Goal: Check status: Check status

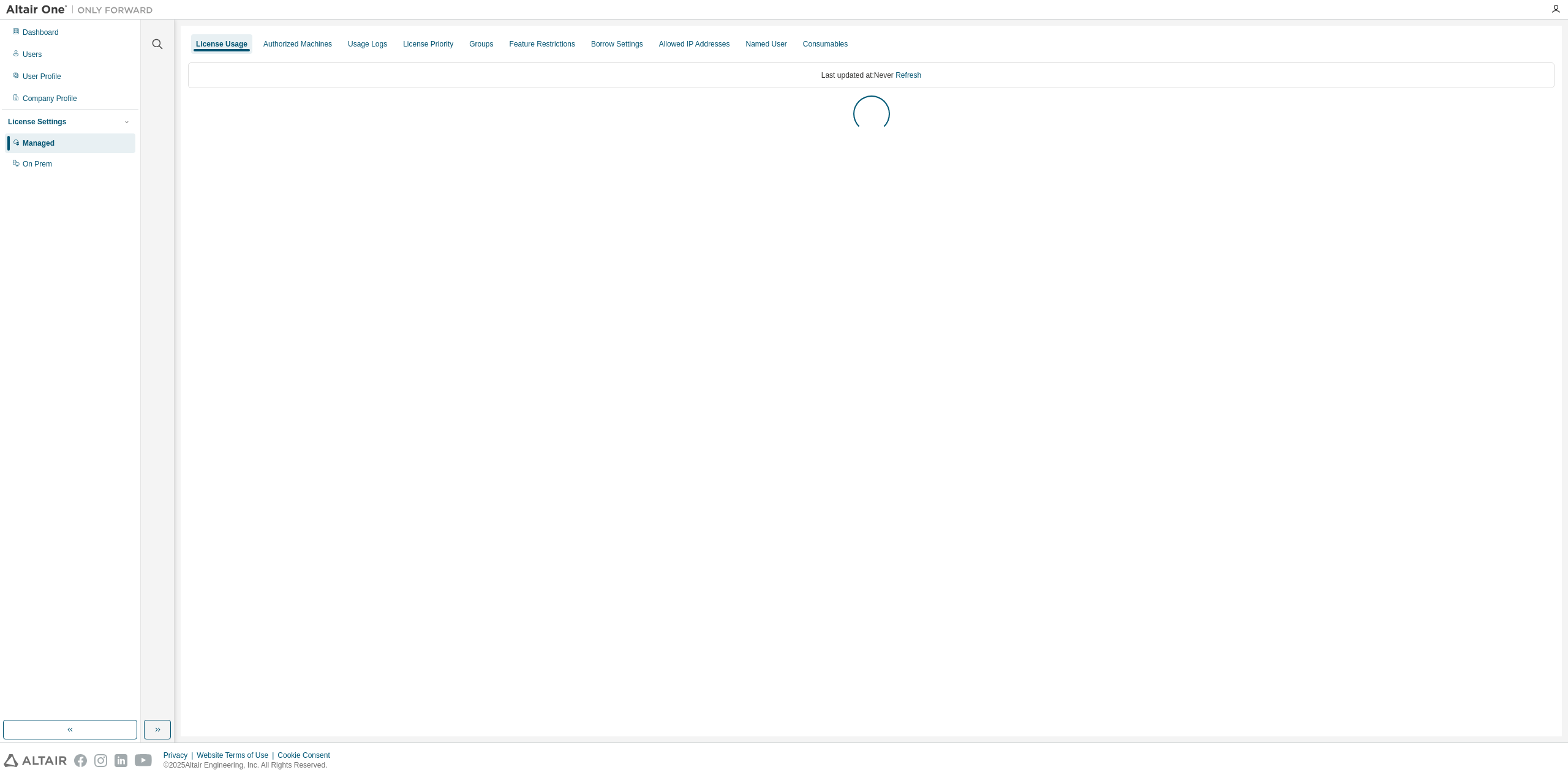
drag, startPoint x: 0, startPoint y: 0, endPoint x: 434, endPoint y: 115, distance: 449.0
click at [234, 108] on div "AU Enterprise Suite" at bounding box center [230, 109] width 69 height 9
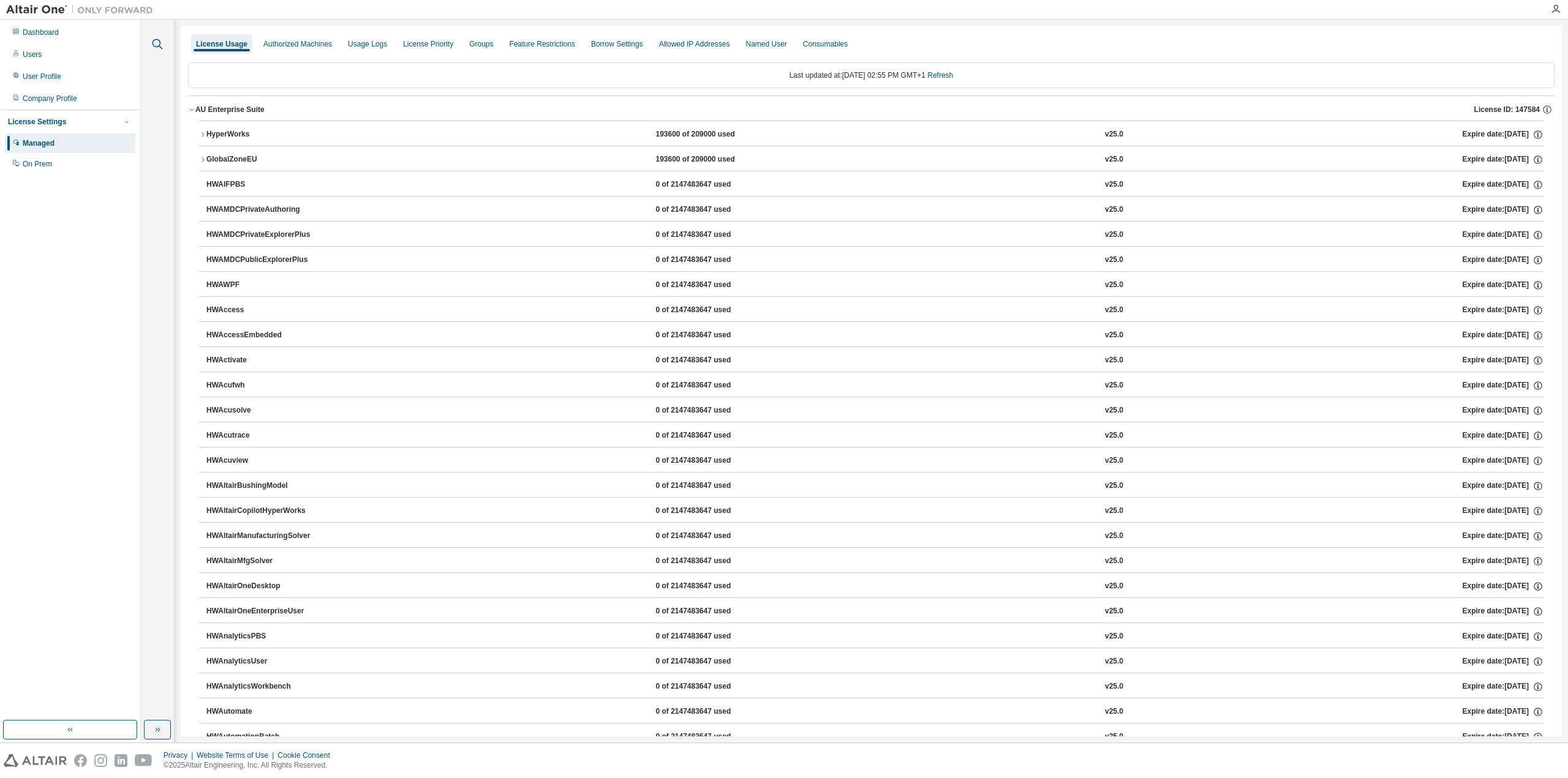
click at [149, 43] on div at bounding box center [157, 37] width 29 height 30
click at [156, 49] on icon "button" at bounding box center [157, 44] width 14 height 14
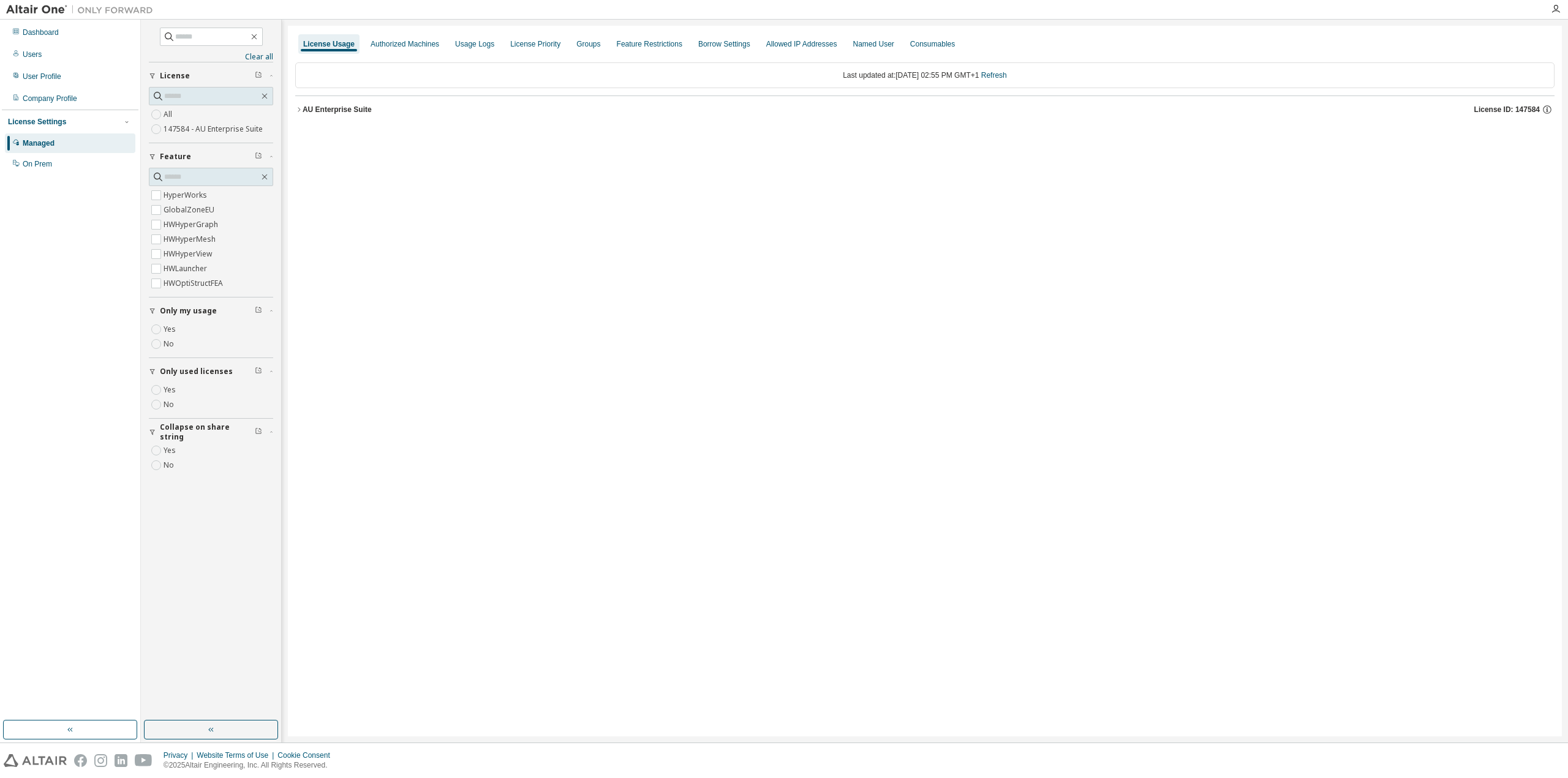
click at [360, 117] on button "AU Enterprise Suite License ID: 147584" at bounding box center [924, 109] width 1260 height 27
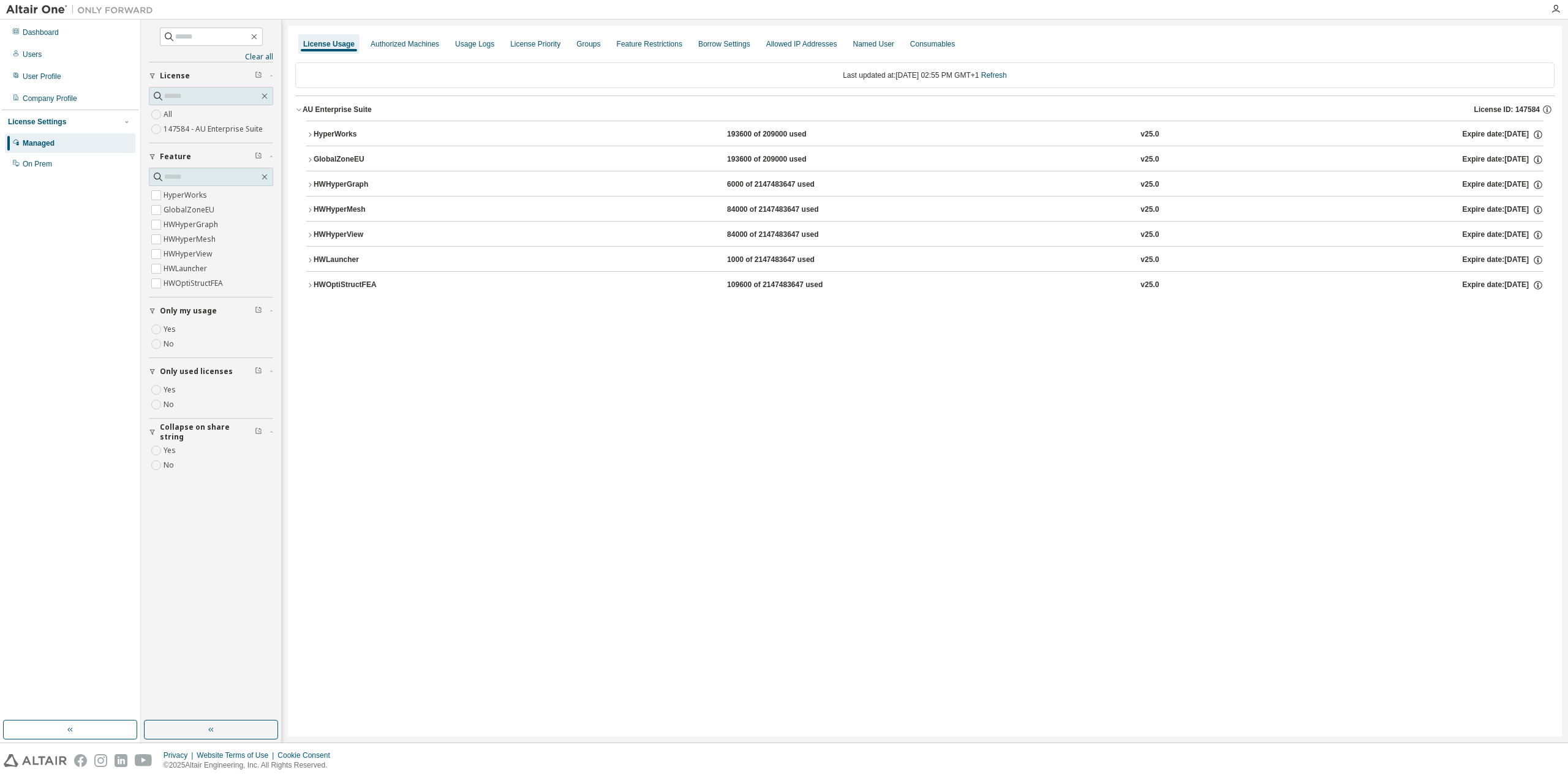
click at [351, 130] on div "HyperWorks" at bounding box center [368, 135] width 110 height 11
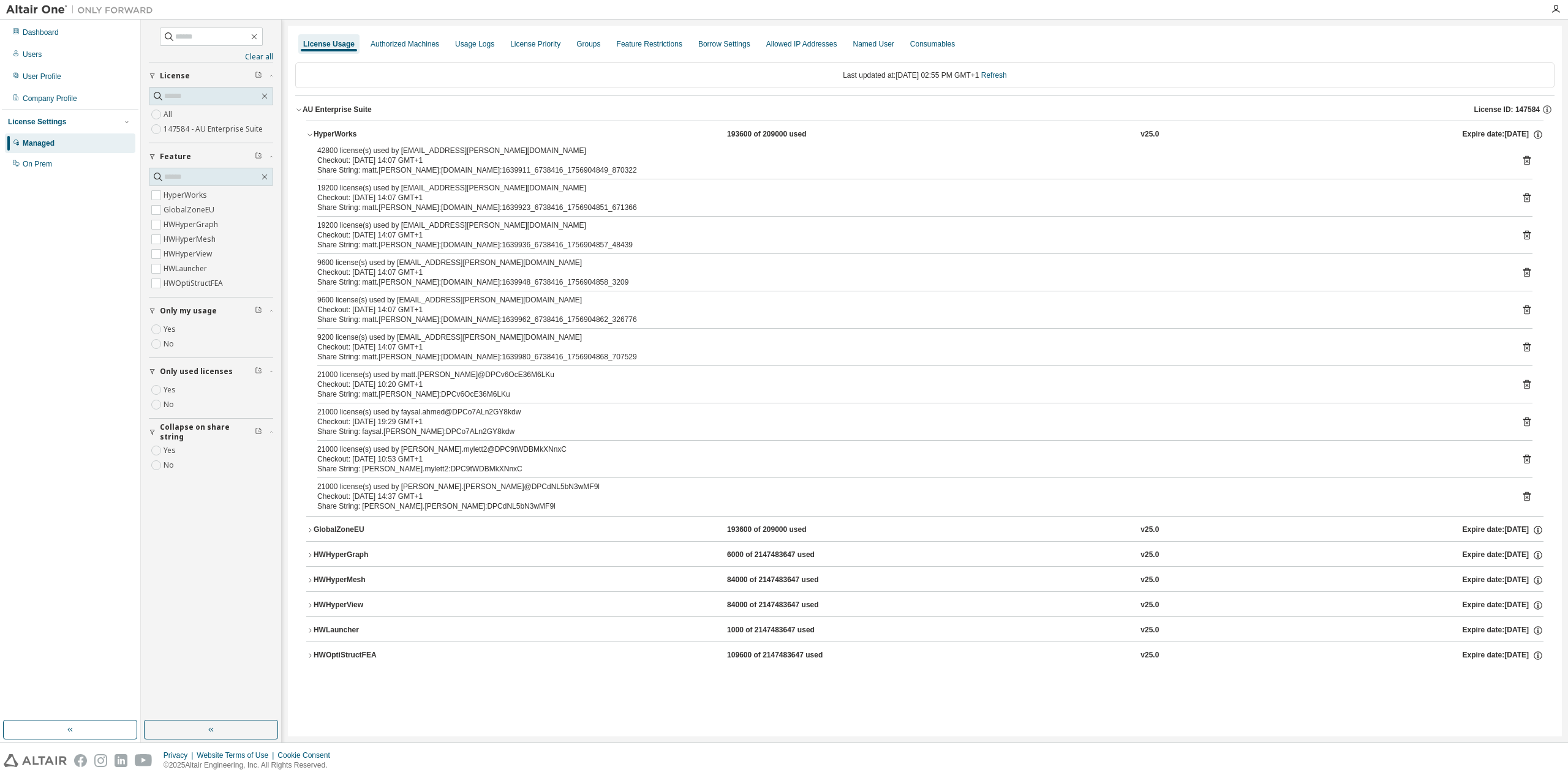
click at [1532, 347] on div "42800 license(s) used by matt.tomlin@ampt0001.cluster.jordangp.com Checkout: 20…" at bounding box center [924, 331] width 1237 height 370
click at [1525, 348] on icon at bounding box center [1527, 347] width 11 height 11
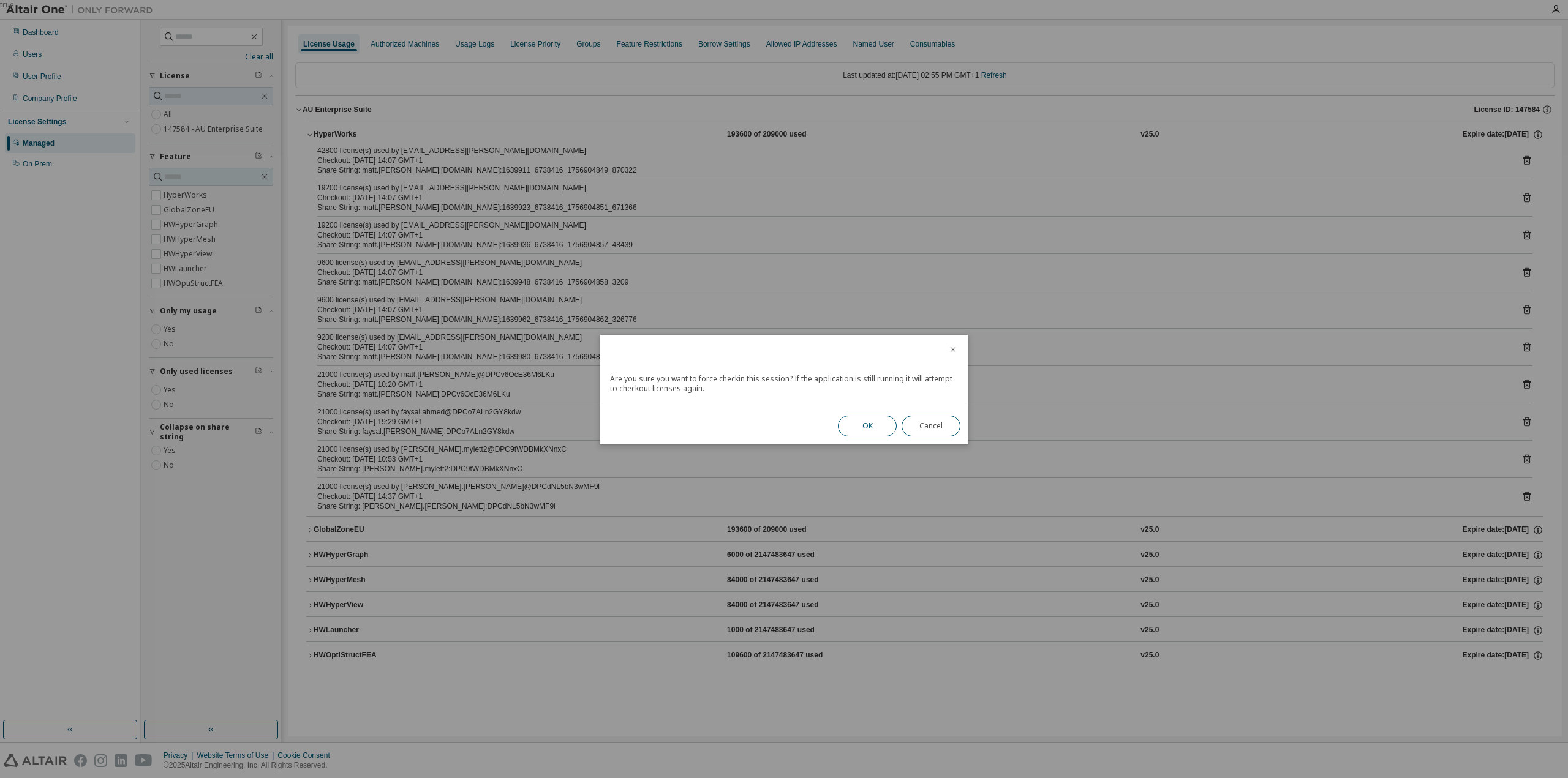
click at [872, 427] on button "OK" at bounding box center [868, 426] width 59 height 21
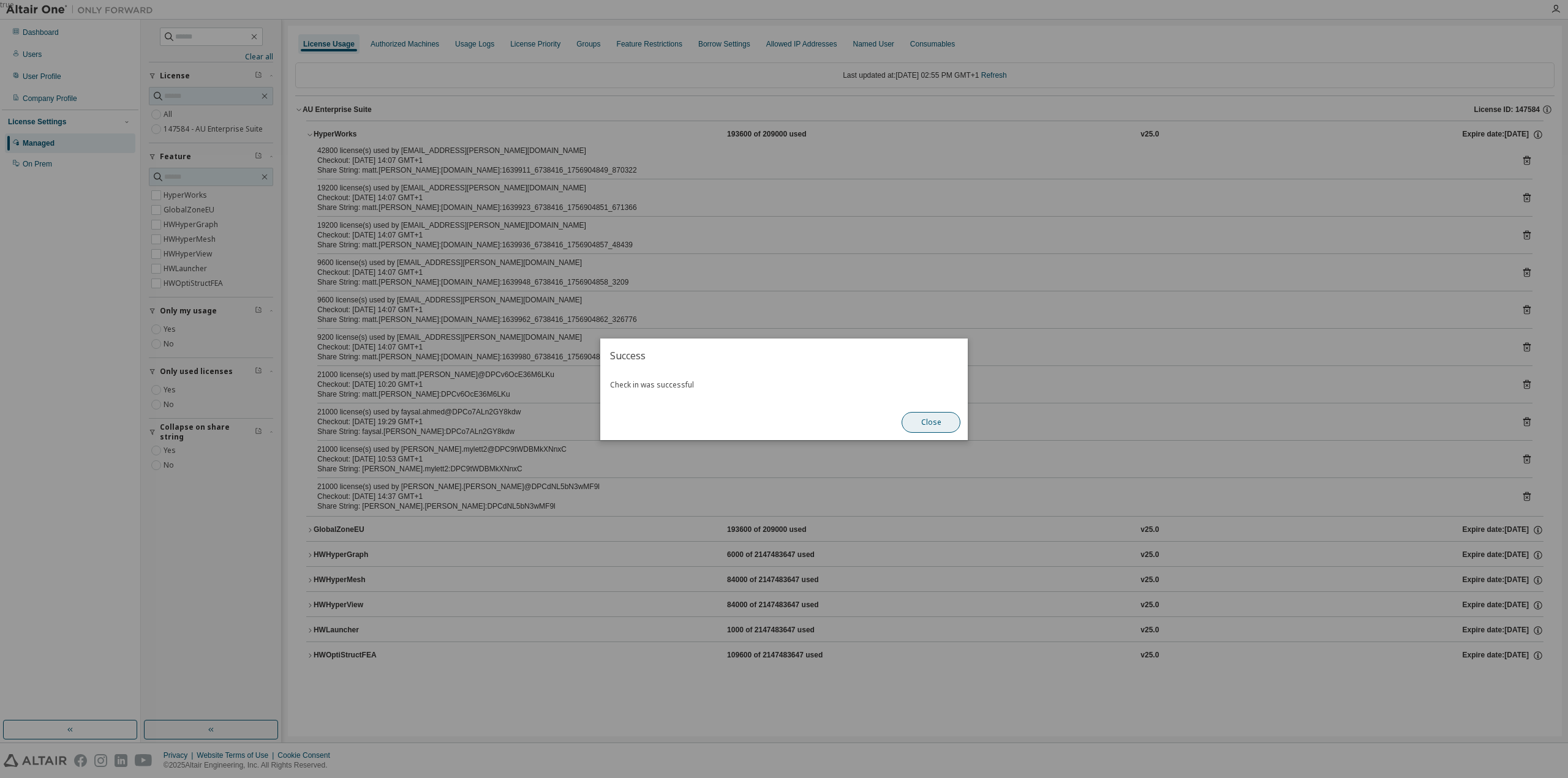
click at [929, 425] on button "Close" at bounding box center [931, 422] width 59 height 21
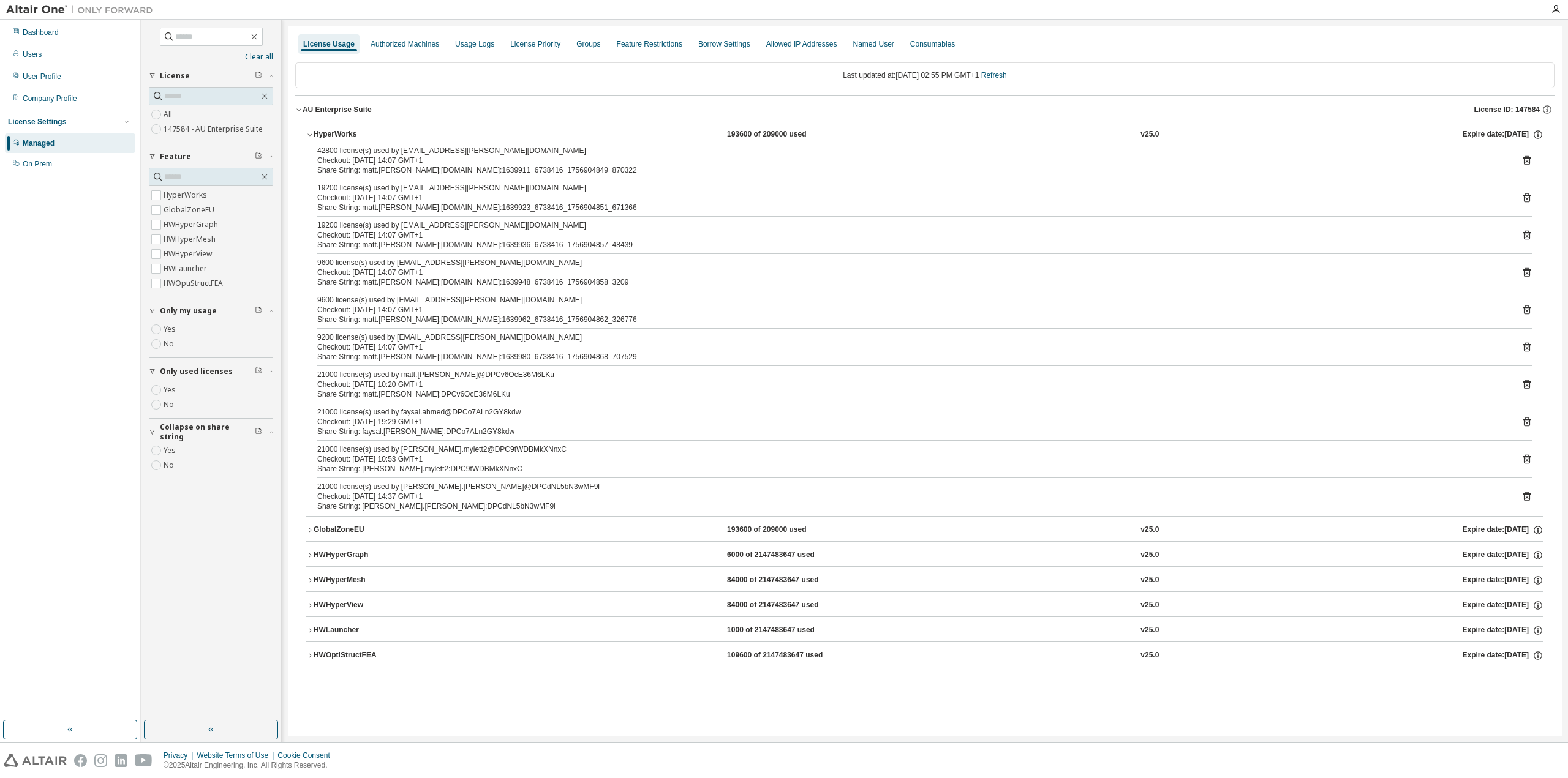
click at [1527, 157] on icon at bounding box center [1527, 161] width 8 height 9
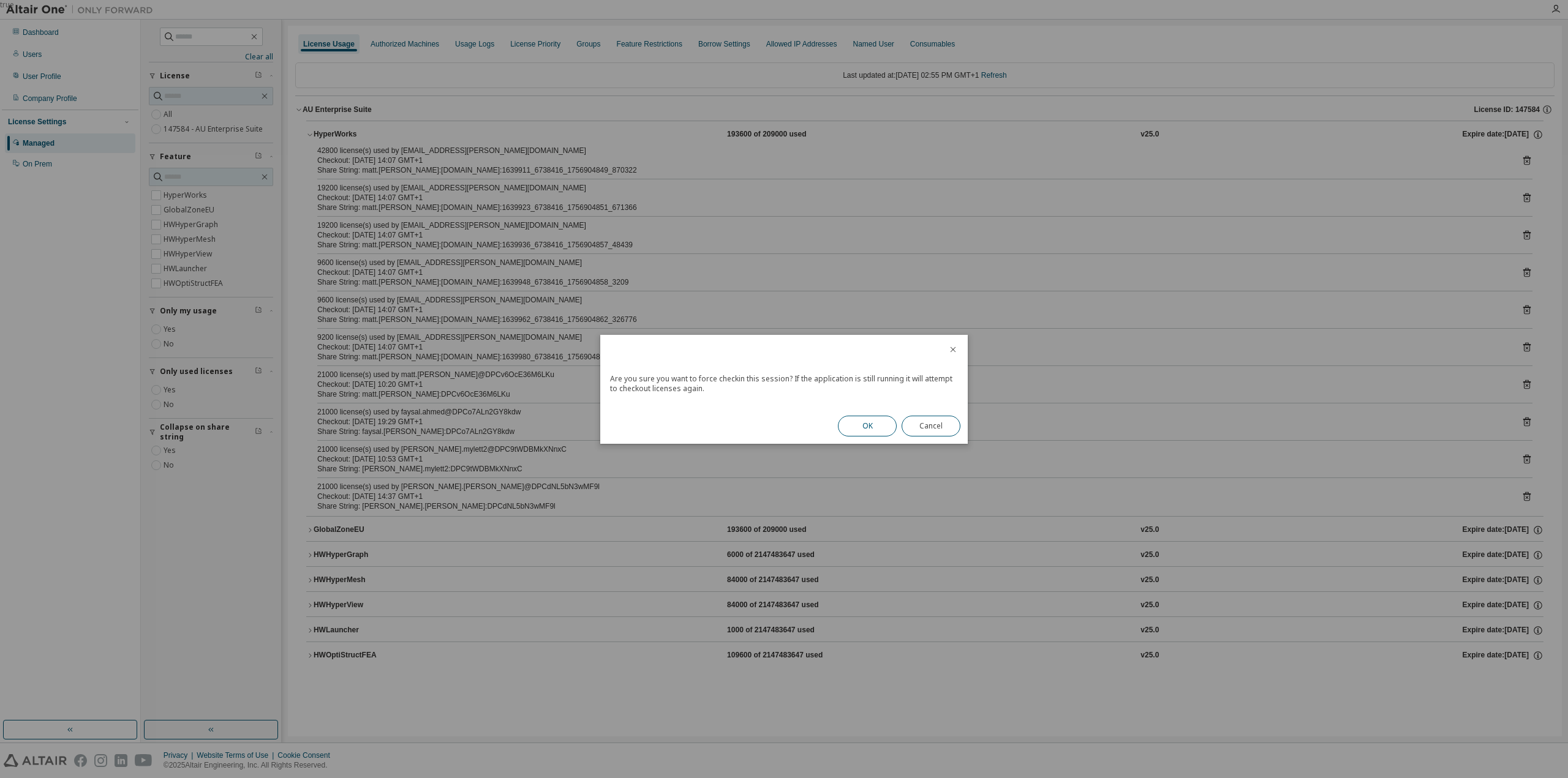
click at [877, 423] on button "OK" at bounding box center [868, 426] width 59 height 21
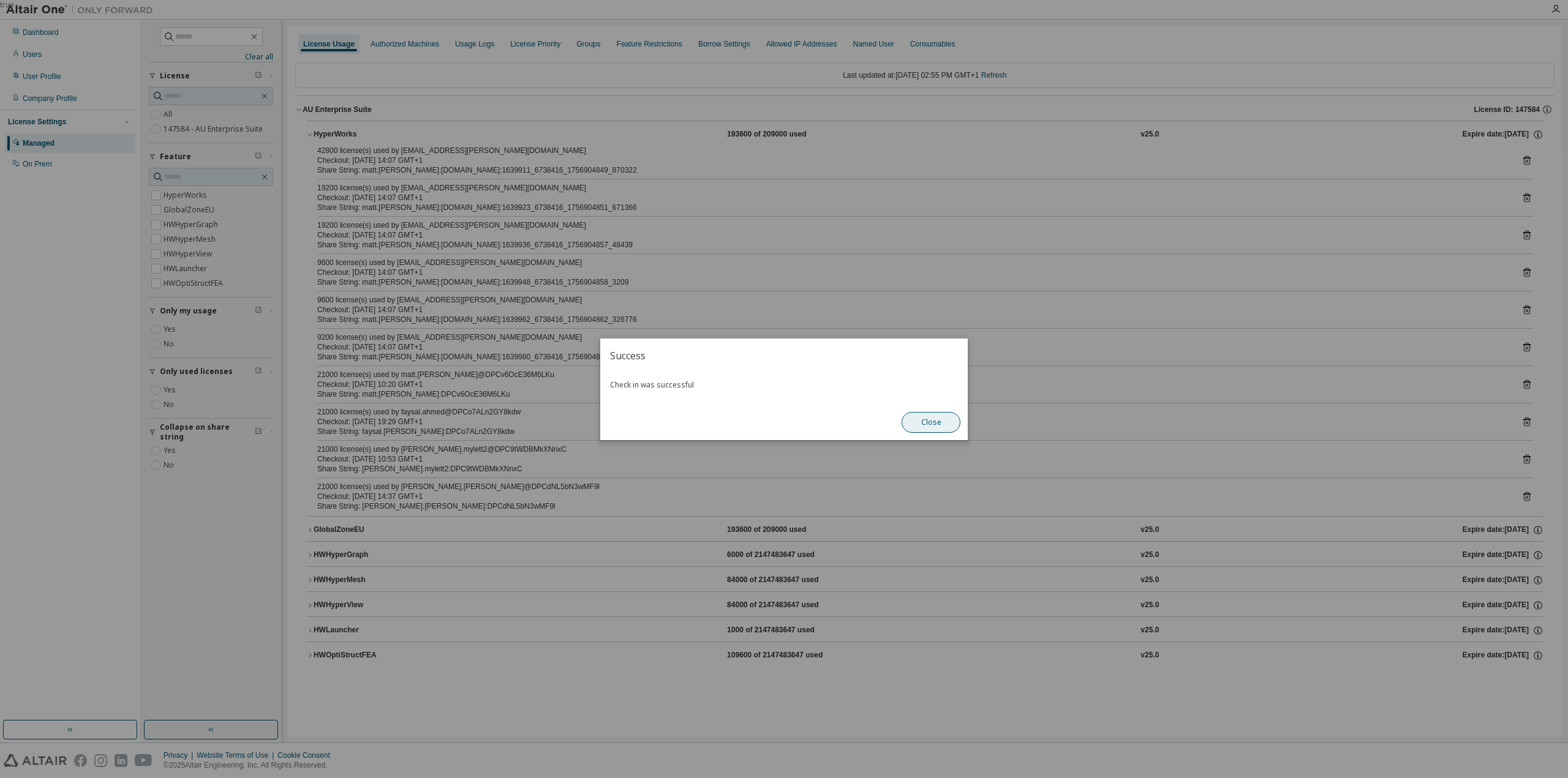
click at [925, 419] on button "Close" at bounding box center [931, 422] width 59 height 21
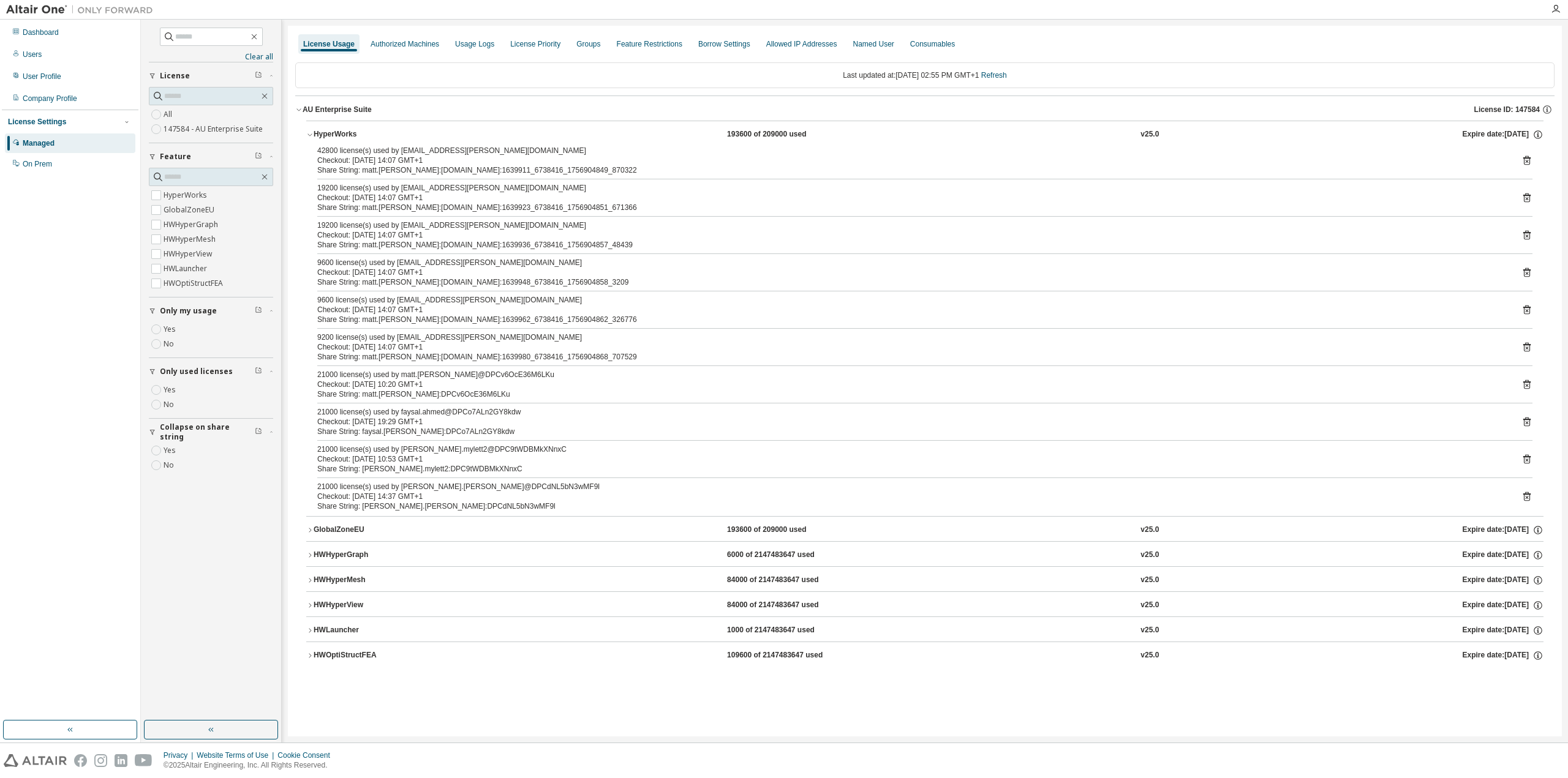
click at [1520, 243] on div "19200 license(s) used by matt.tomlin@ampt0001.cluster.jordangp.com Checkout: 20…" at bounding box center [924, 234] width 1215 height 29
click at [1526, 200] on icon at bounding box center [1527, 198] width 11 height 11
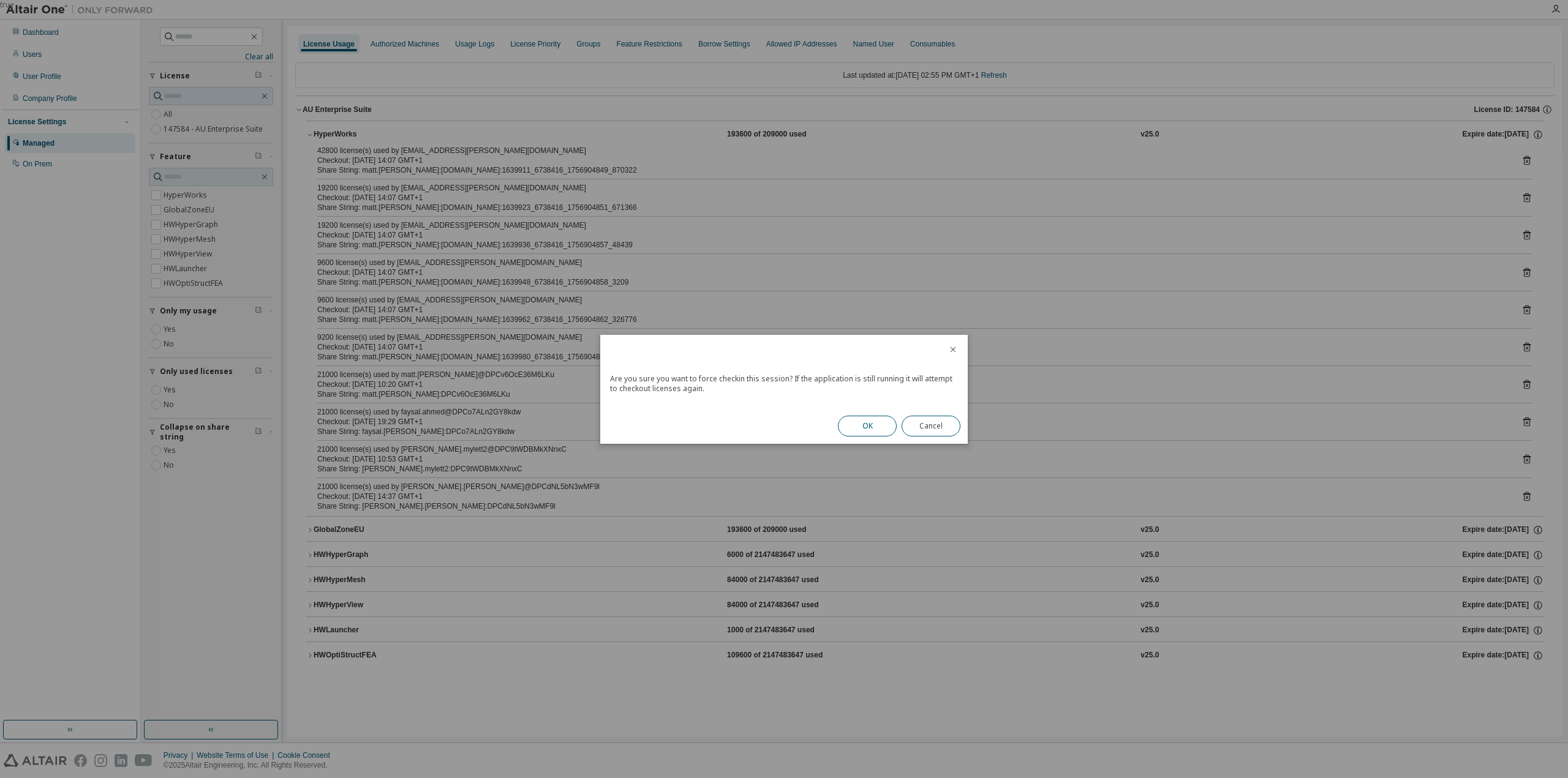
click at [867, 432] on button "OK" at bounding box center [868, 426] width 59 height 21
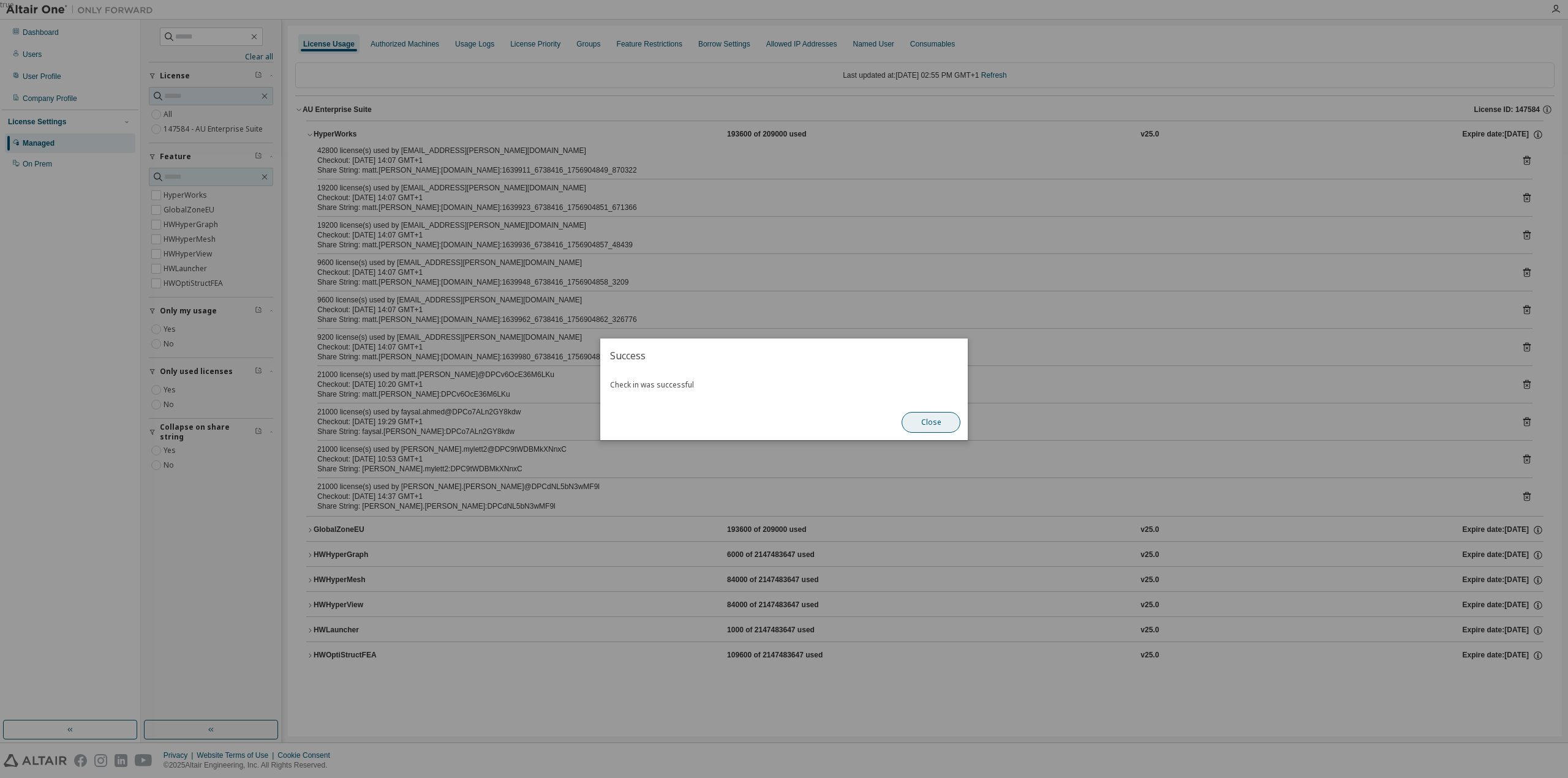
click at [933, 427] on button "Close" at bounding box center [931, 422] width 59 height 21
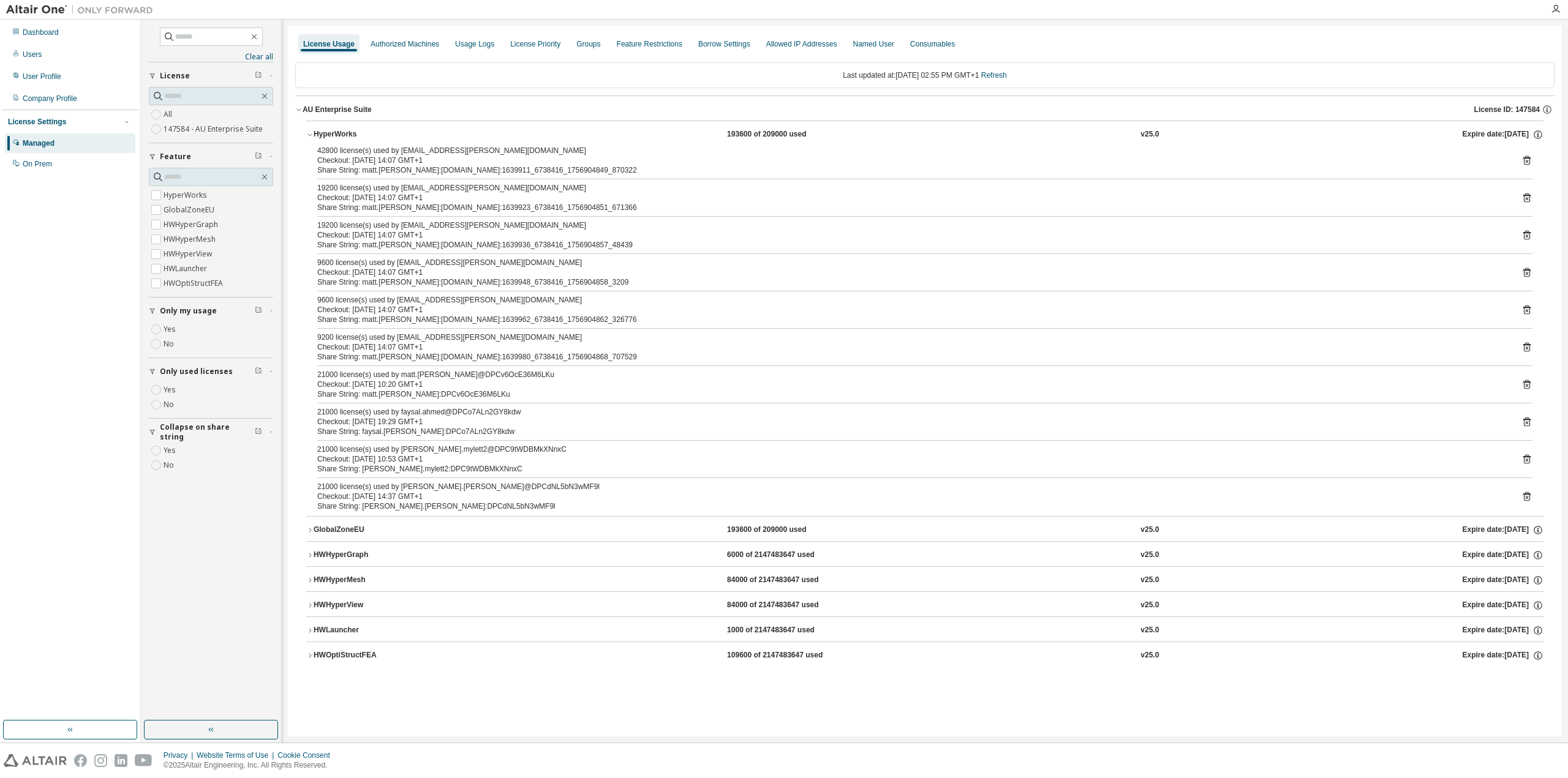
click at [1523, 274] on icon at bounding box center [1527, 272] width 11 height 11
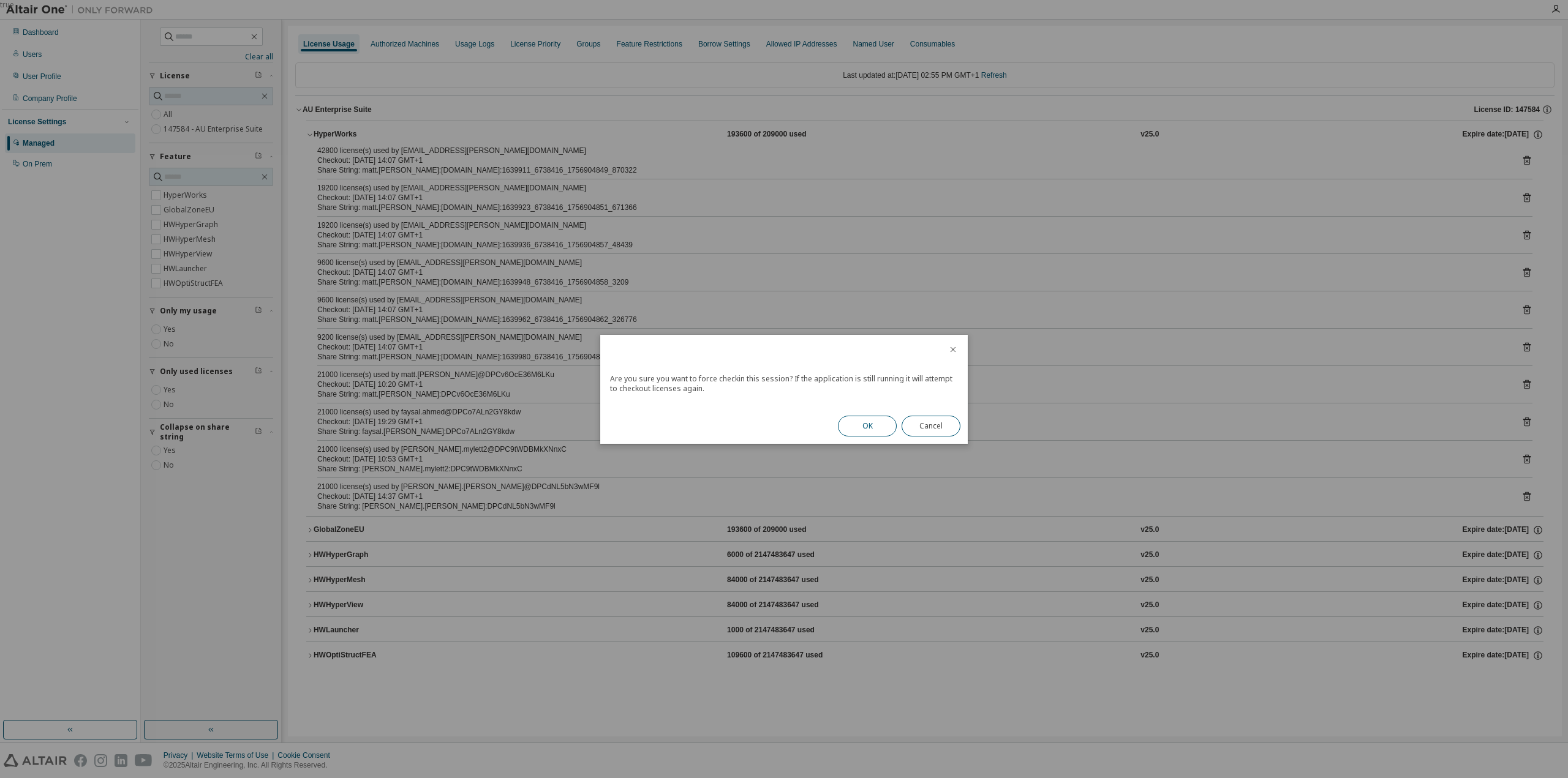
click at [851, 423] on button "OK" at bounding box center [868, 426] width 59 height 21
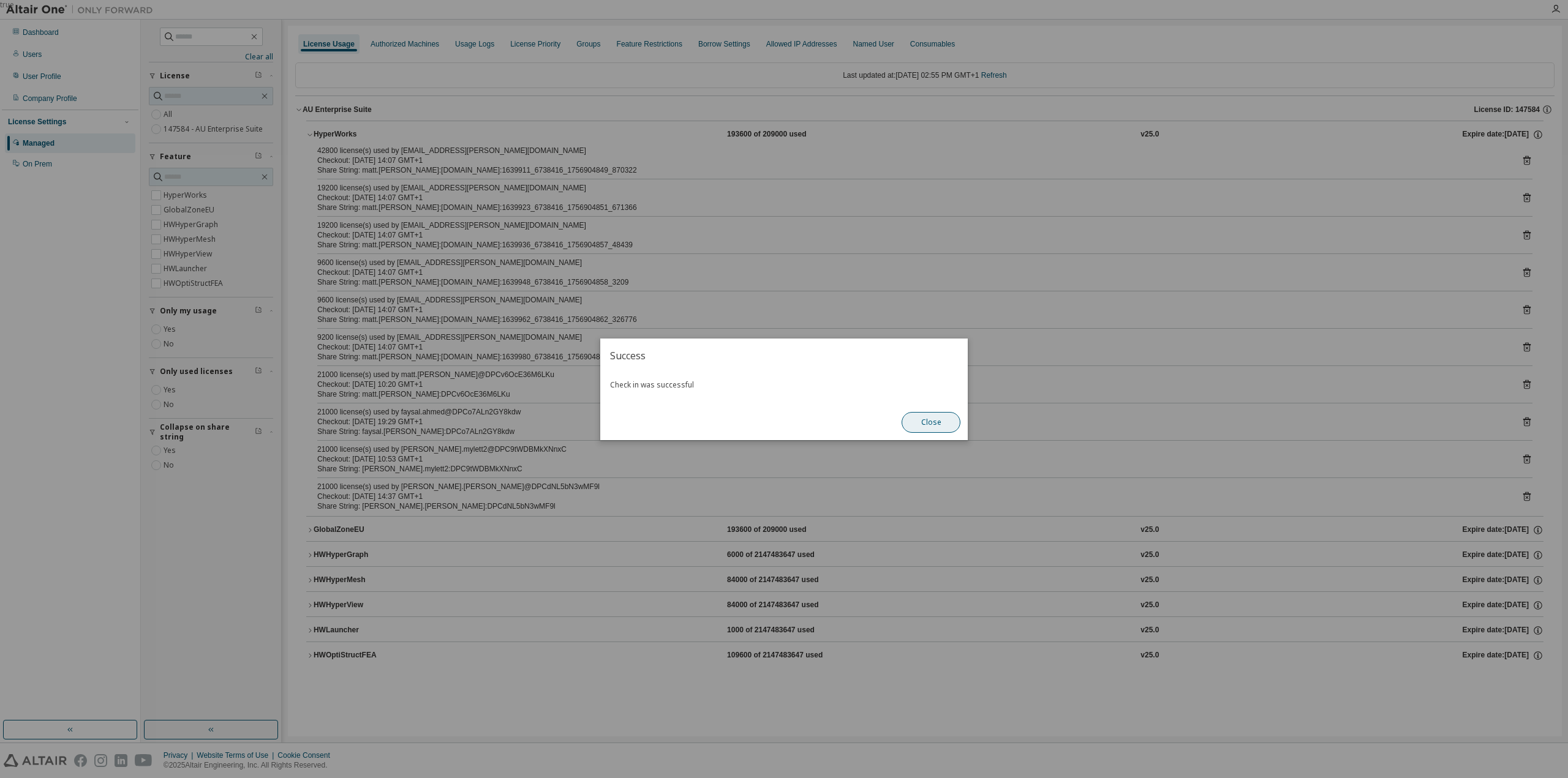
click at [922, 423] on button "Close" at bounding box center [931, 422] width 59 height 21
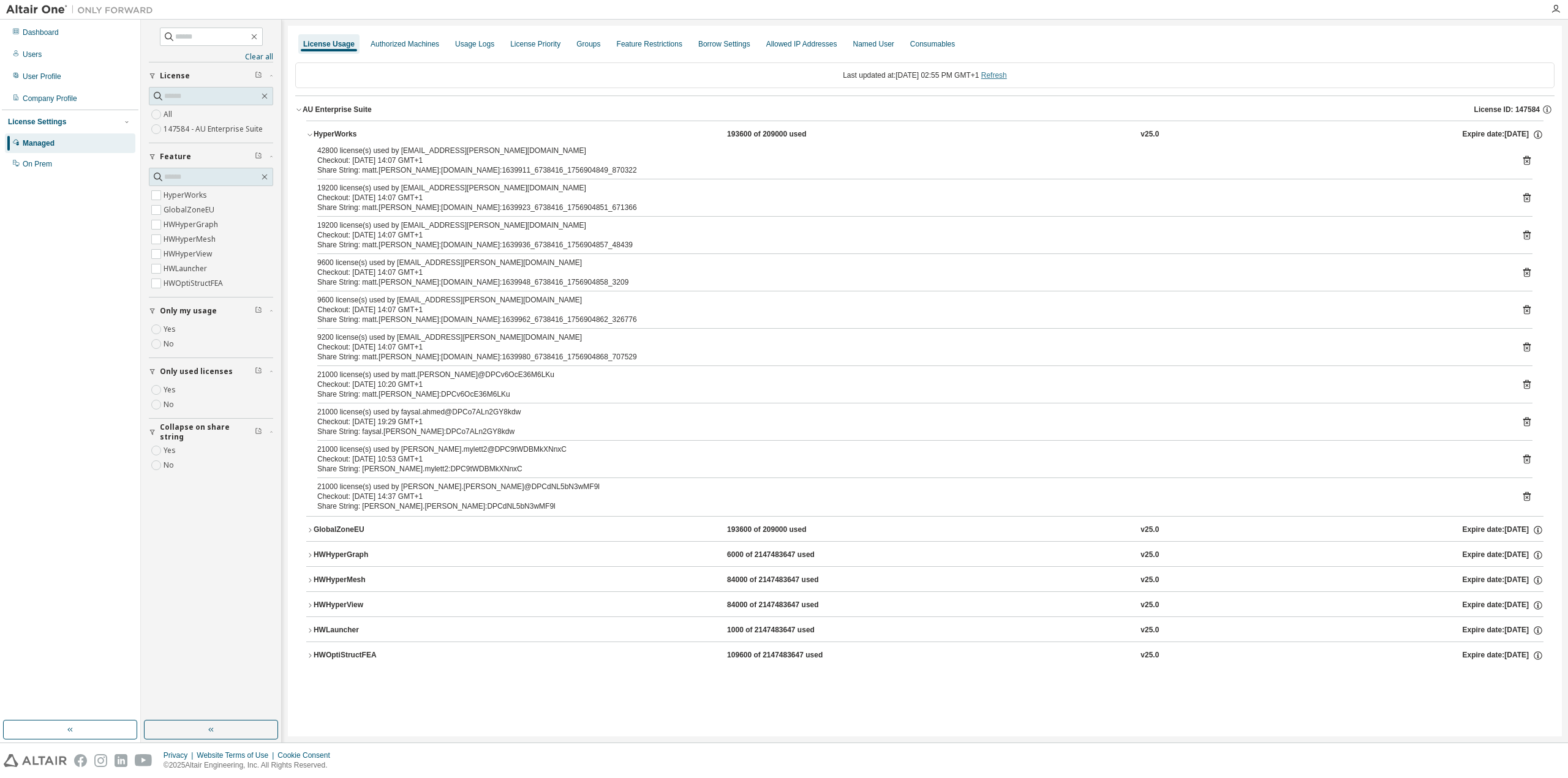
click at [1007, 75] on link "Refresh" at bounding box center [994, 75] width 26 height 9
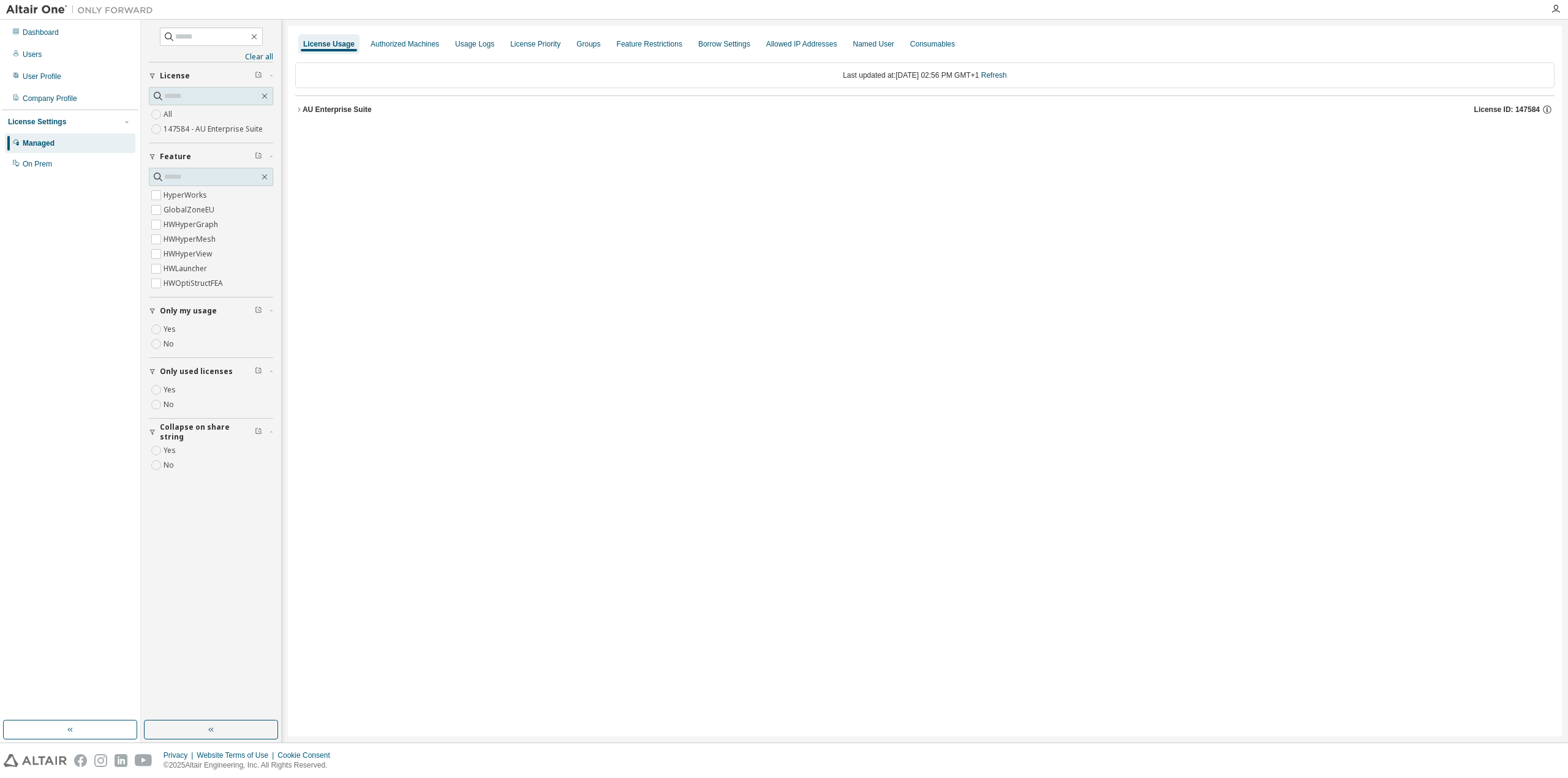
click at [317, 116] on button "AU Enterprise Suite License ID: 147584" at bounding box center [924, 109] width 1260 height 27
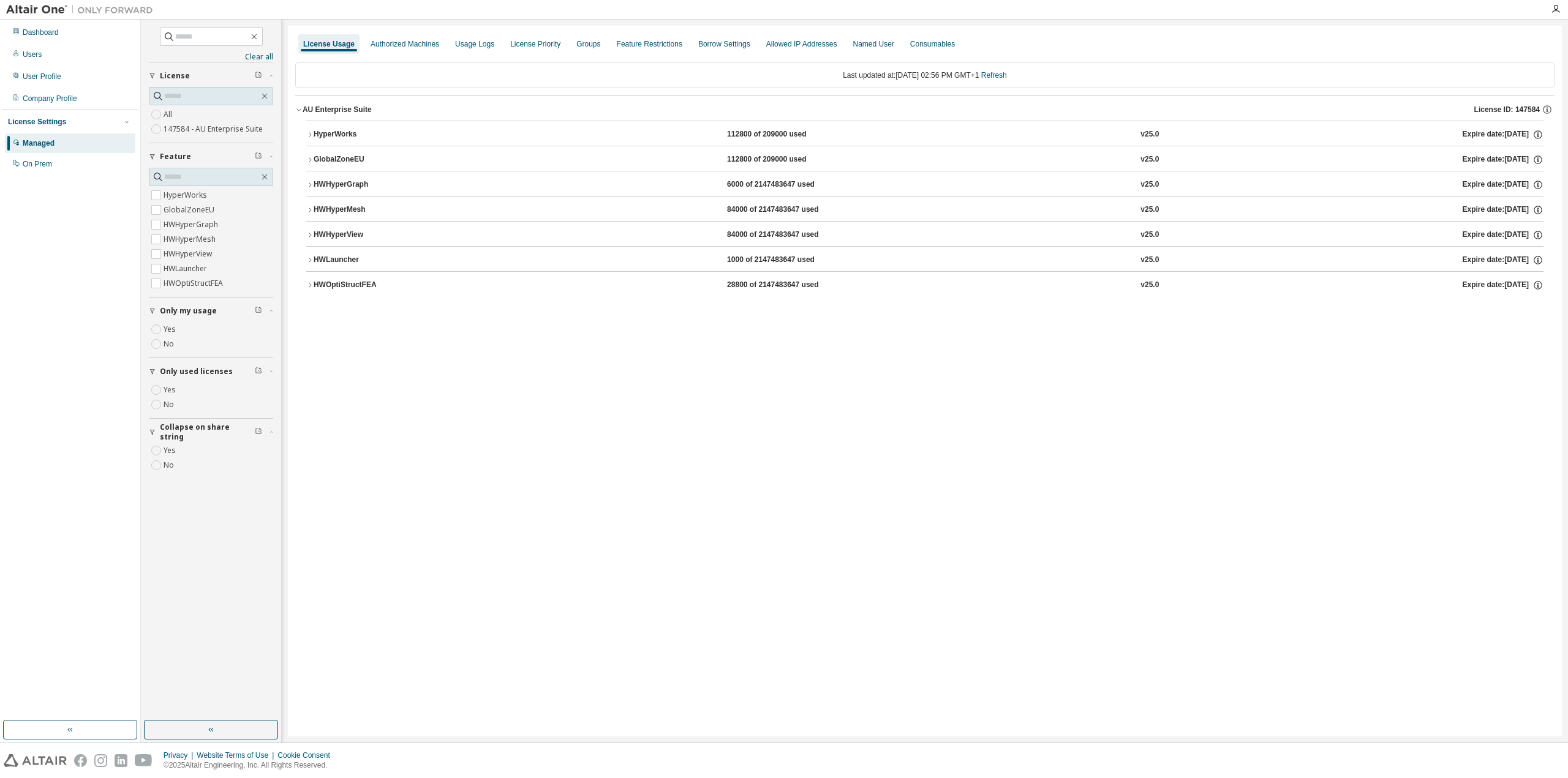
click at [348, 139] on div "HyperWorks" at bounding box center [368, 135] width 110 height 11
